Goal: Task Accomplishment & Management: Use online tool/utility

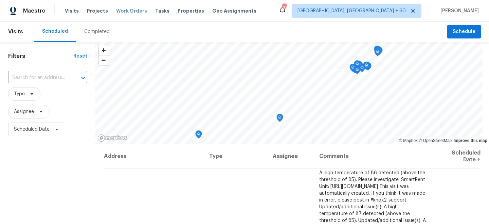
click at [126, 12] on span "Work Orders" at bounding box center [131, 10] width 31 height 7
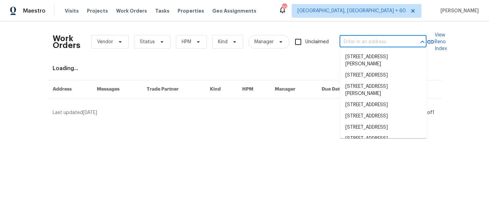
click at [379, 42] on input "text" at bounding box center [374, 42] width 68 height 11
paste input "33153 N Cat"
type input "33153 N Cat"
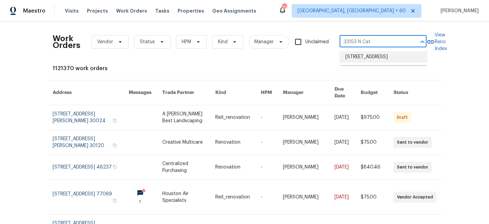
click at [371, 60] on li "[STREET_ADDRESS]" at bounding box center [383, 56] width 87 height 11
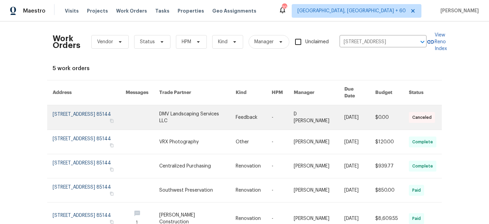
click at [244, 105] on link at bounding box center [254, 117] width 36 height 24
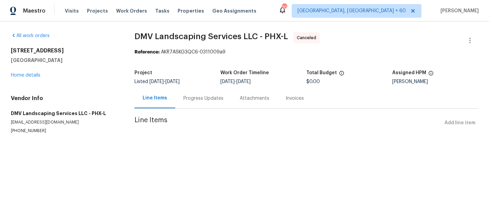
click at [30, 78] on div "All work orders [STREET_ADDRESS] Home details Vendor Info DMV Landscaping Servi…" at bounding box center [64, 82] width 107 height 101
click at [26, 75] on link "Home details" at bounding box center [26, 75] width 30 height 5
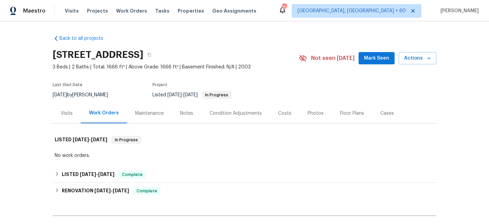
click at [148, 115] on div "Maintenance" at bounding box center [149, 113] width 29 height 7
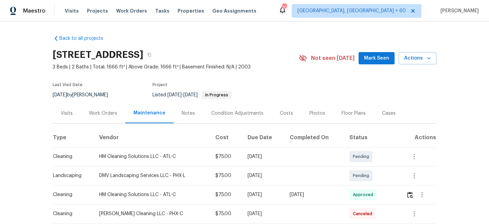
click at [111, 114] on div "Work Orders" at bounding box center [103, 113] width 28 height 7
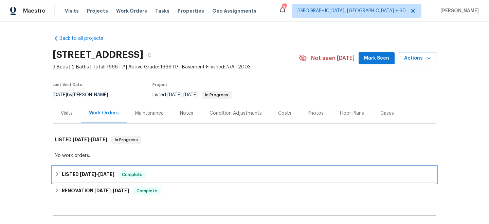
click at [97, 173] on span "[DATE] - [DATE]" at bounding box center [97, 174] width 35 height 5
